Goal: Information Seeking & Learning: Learn about a topic

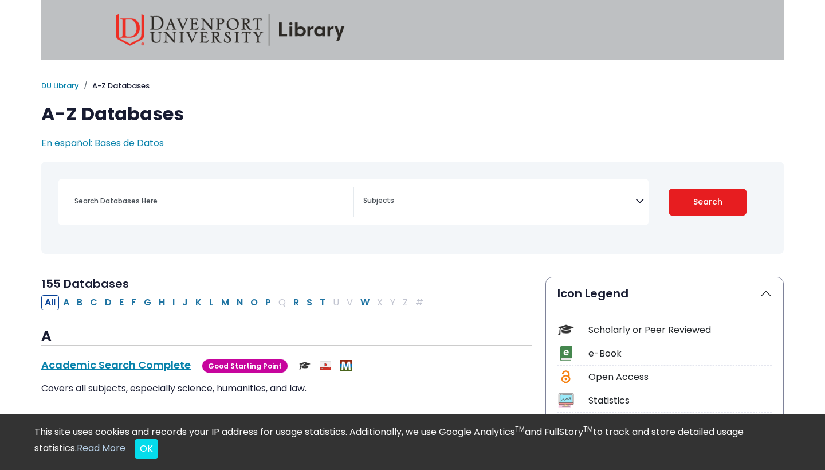
select select "Database Subject Filter"
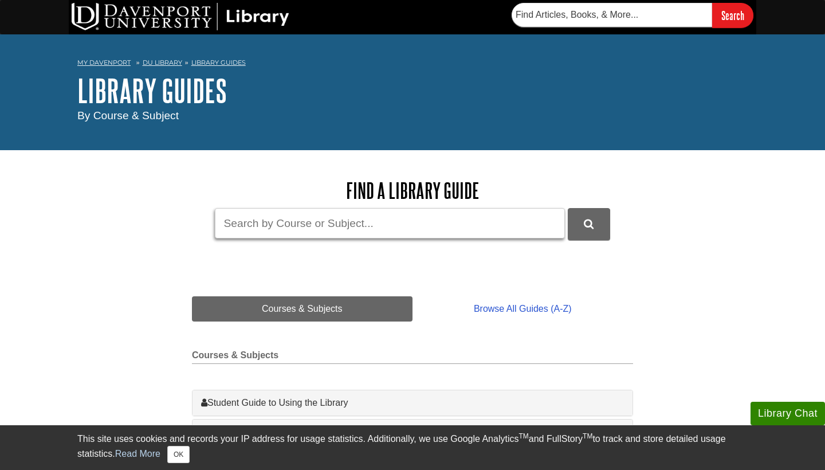
click at [289, 226] on input "Guide Search Terms" at bounding box center [390, 223] width 350 height 30
type input "occupational therapy"
click at [588, 223] on button "DU Library Guides Search" at bounding box center [588, 223] width 42 height 31
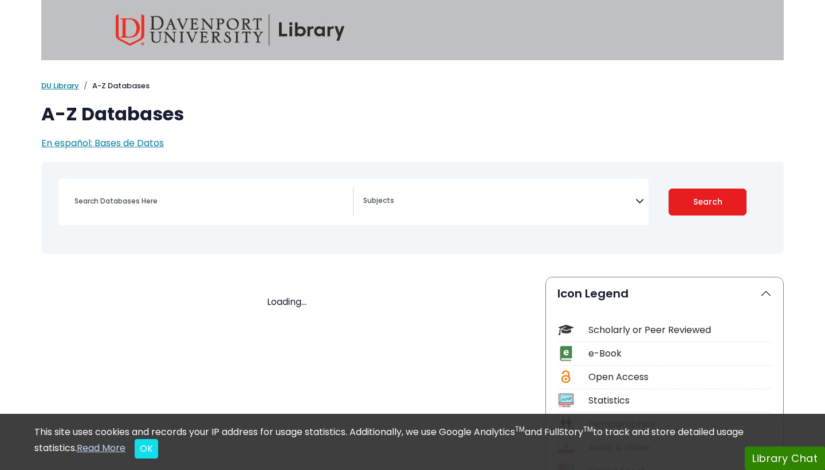
select select "Database Subject Filter"
